Goal: Information Seeking & Learning: Learn about a topic

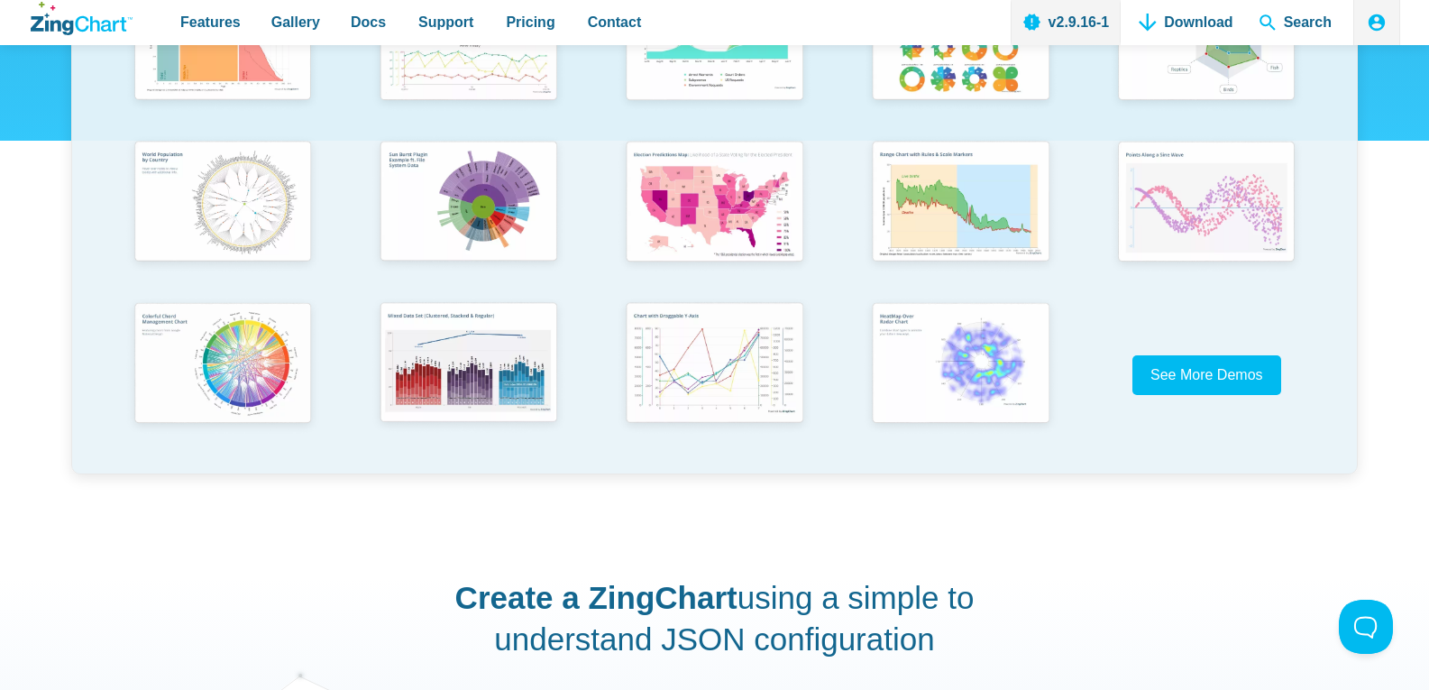
scroll to position [631, 0]
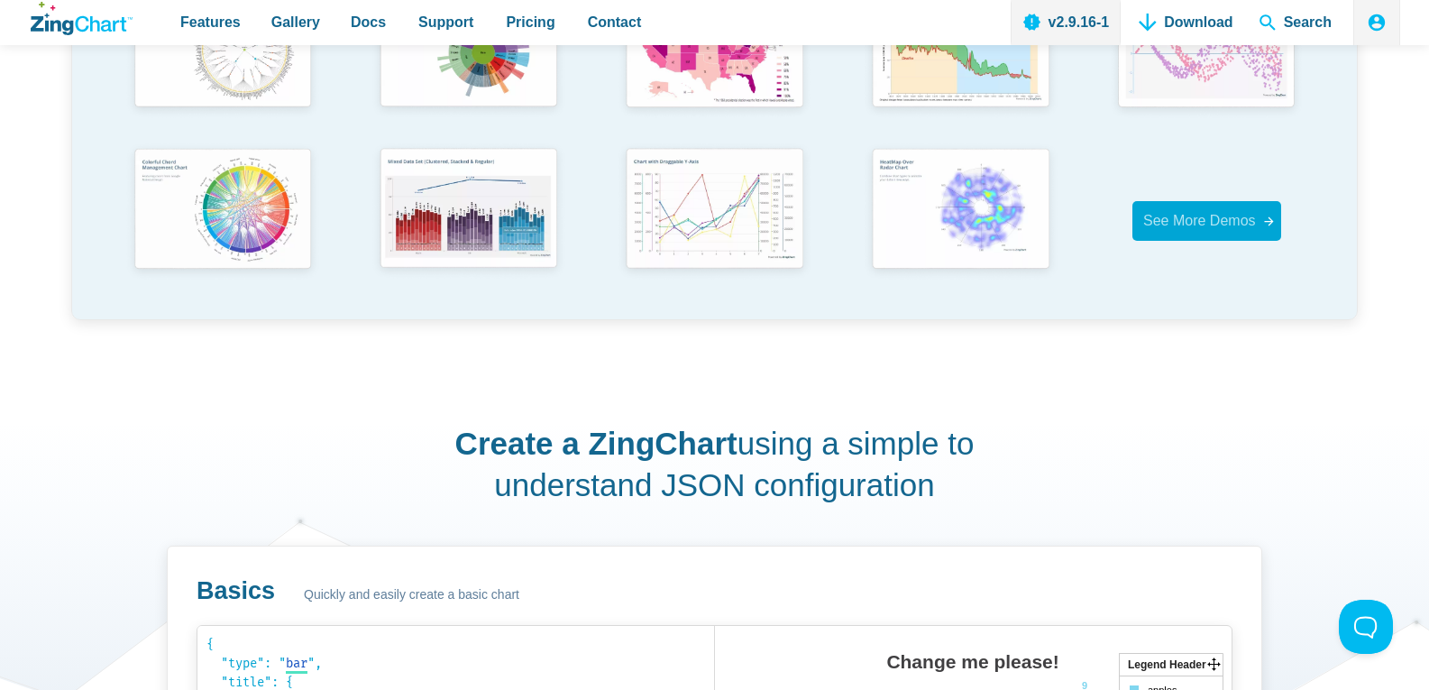
click at [1236, 240] on link "See More Demos" at bounding box center [1206, 220] width 149 height 39
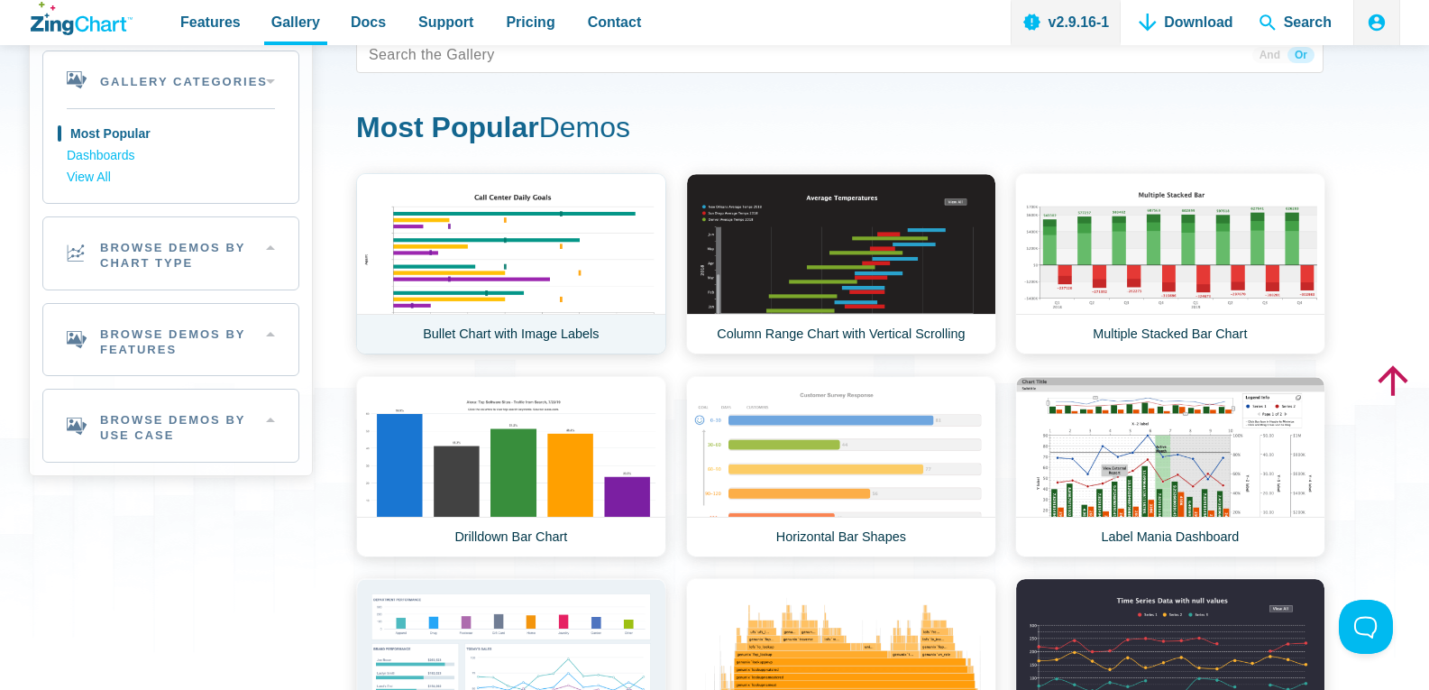
scroll to position [108, 0]
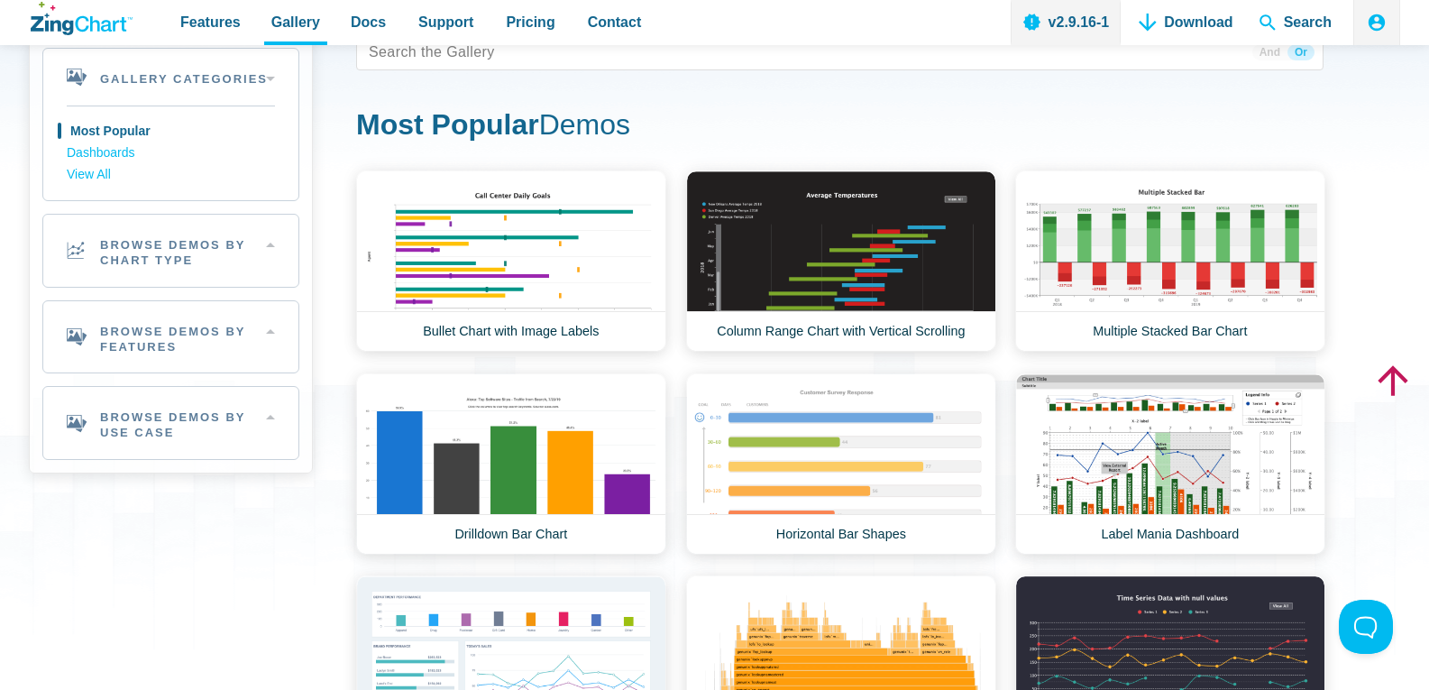
click at [742, 121] on h1 "Most Popular Demos" at bounding box center [839, 126] width 967 height 41
click at [608, 132] on h1 "Most Popular Demos" at bounding box center [839, 126] width 967 height 41
click at [553, 123] on h1 "Most Popular Demos" at bounding box center [839, 126] width 967 height 41
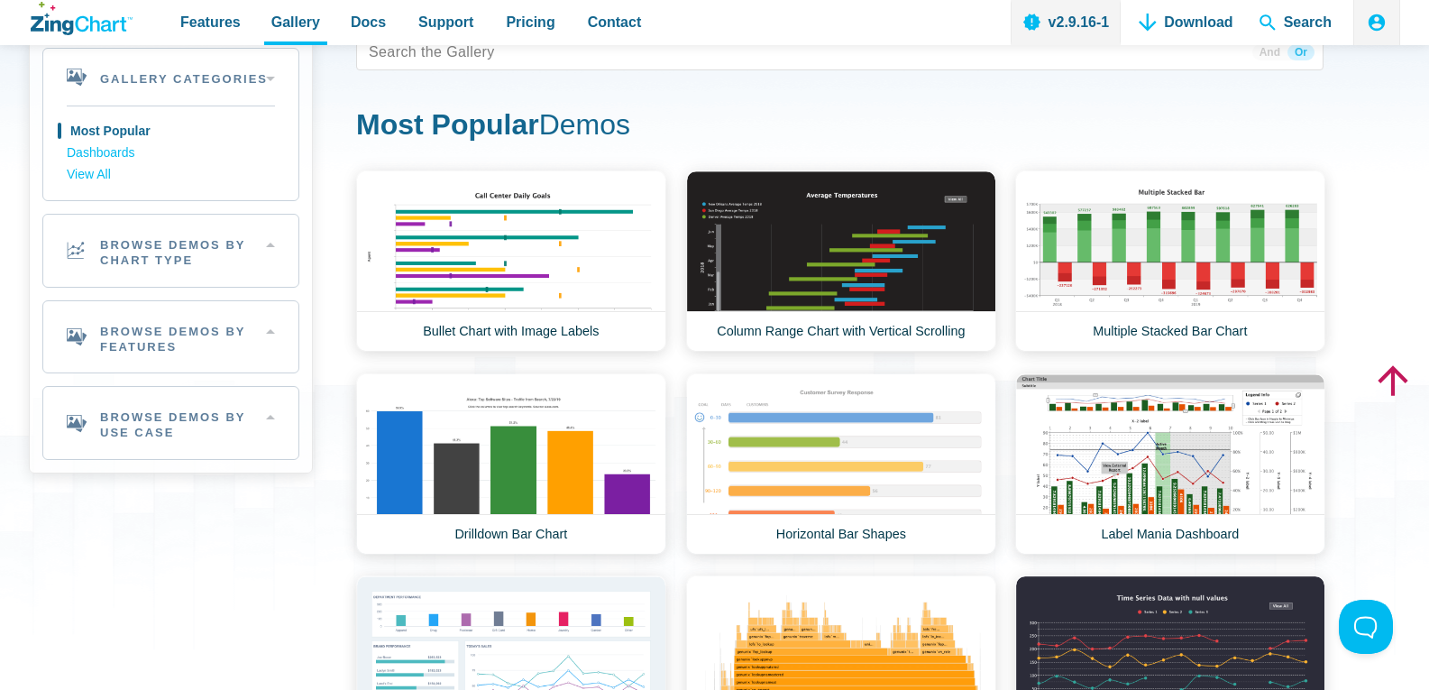
click at [462, 124] on strong "Most Popular" at bounding box center [447, 124] width 183 height 32
click at [608, 105] on div "36 results And Or Most Popular Demos Area Demos Area Line Chart Financial Widge…" at bounding box center [839, 614] width 967 height 1161
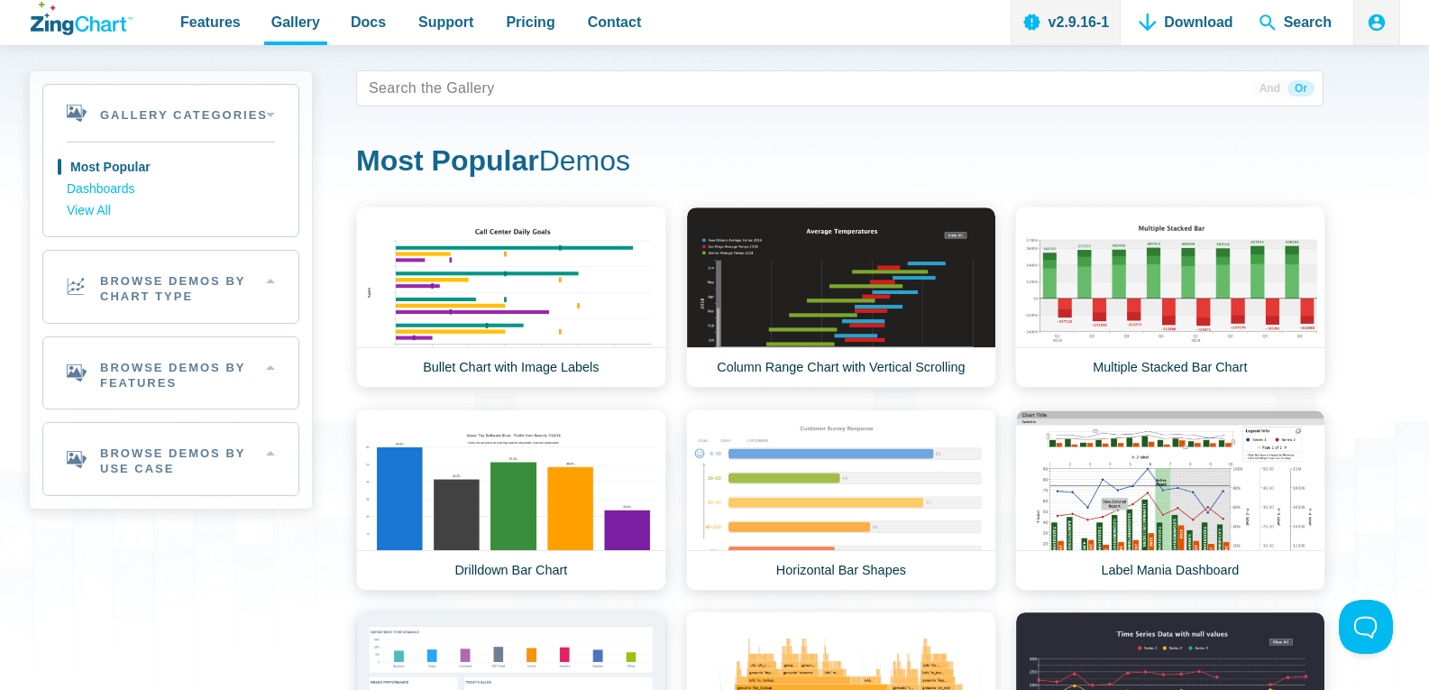
scroll to position [36, 0]
